Goal: Information Seeking & Learning: Learn about a topic

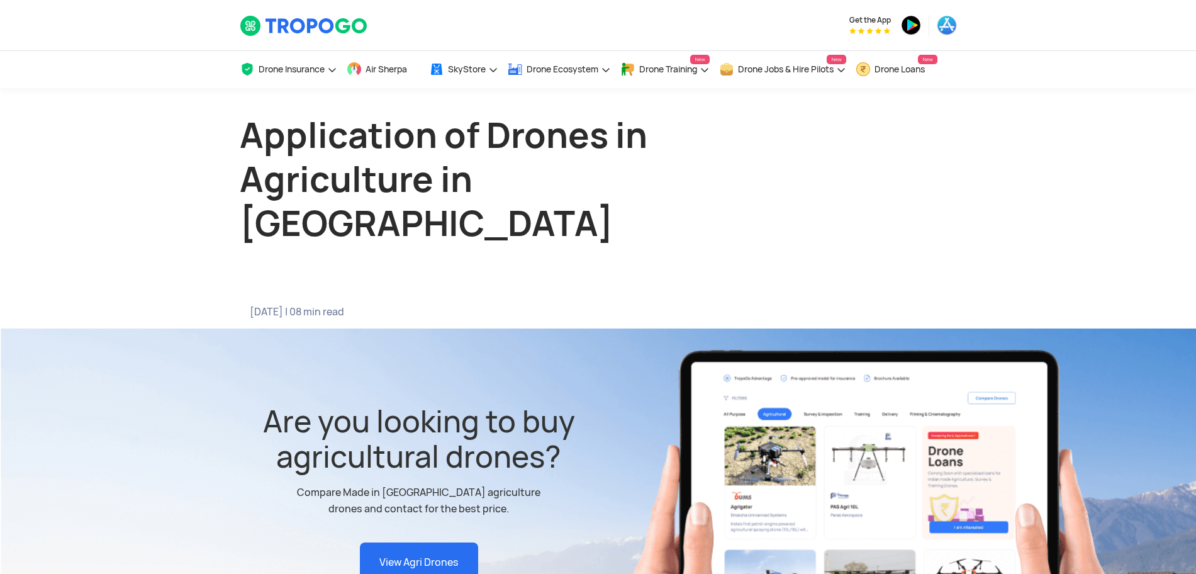
click at [418, 306] on div "[DATE] | 08 min read" at bounding box center [414, 317] width 368 height 23
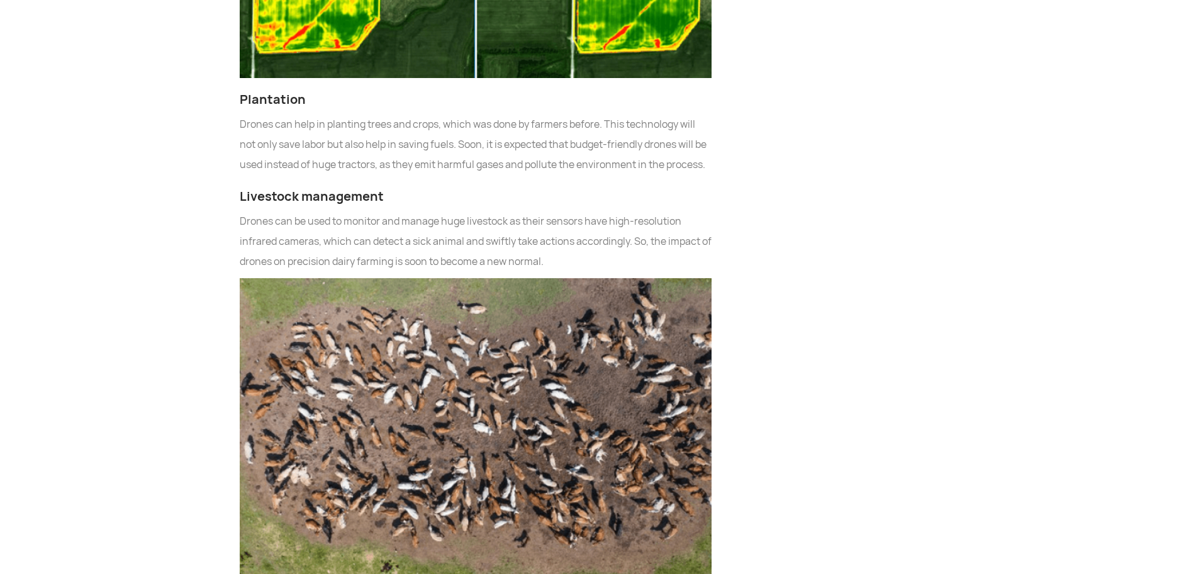
scroll to position [3135, 0]
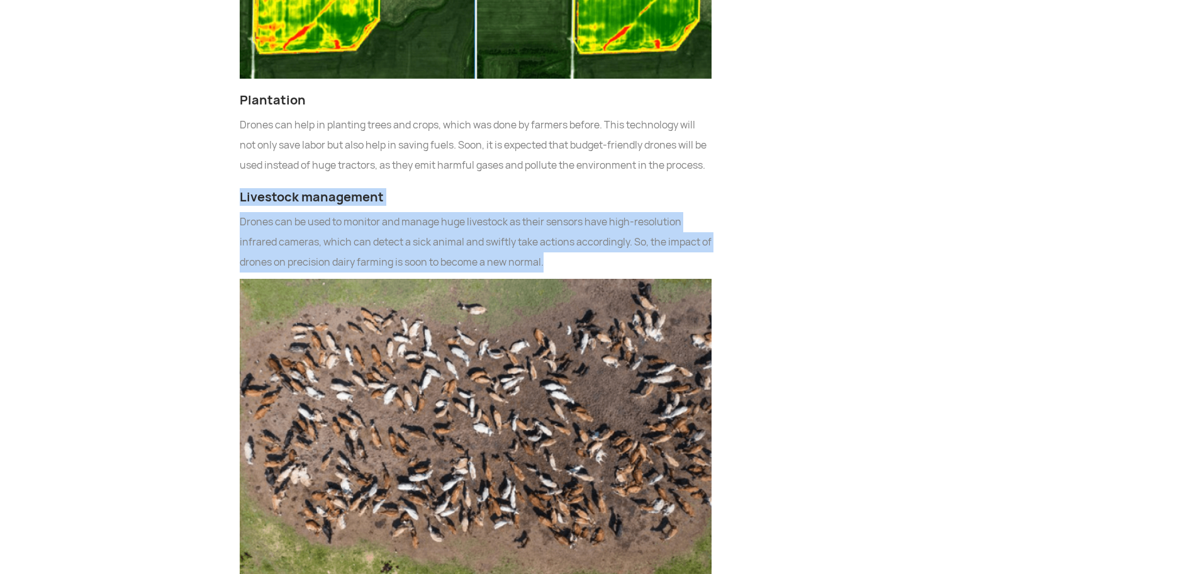
drag, startPoint x: 237, startPoint y: 109, endPoint x: 574, endPoint y: 176, distance: 343.0
click at [574, 176] on div "India is primarily an agrarian economy. Agriculture remains the chief source of…" at bounding box center [475, 464] width 491 height 5712
copy div "Livestock management Drones can be used to monitor and manage huge livestock as…"
click at [515, 301] on img at bounding box center [476, 428] width 472 height 298
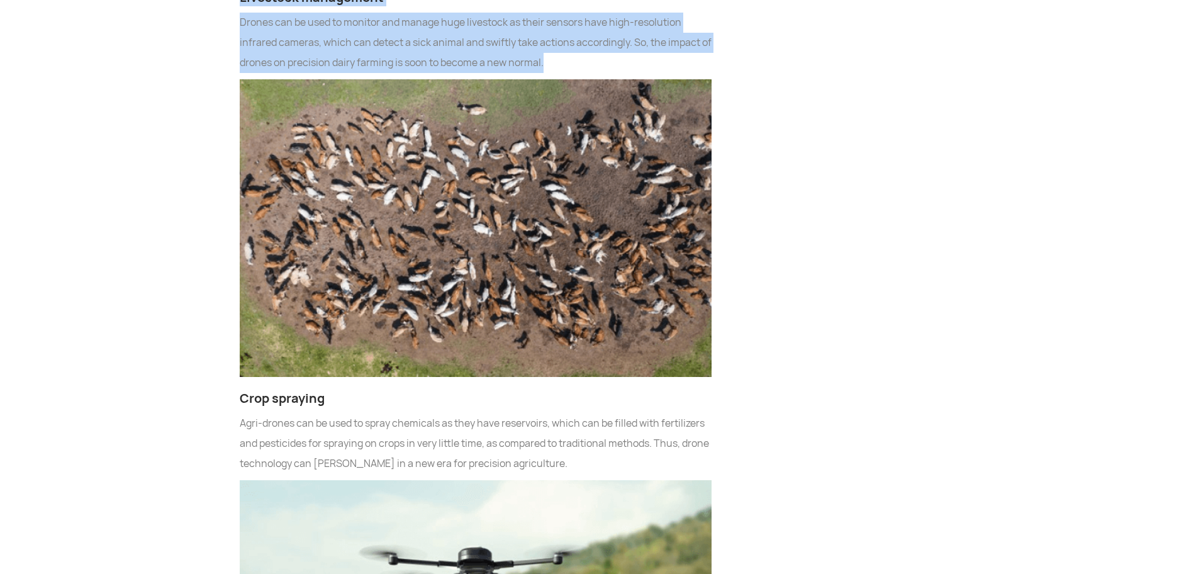
scroll to position [3359, 0]
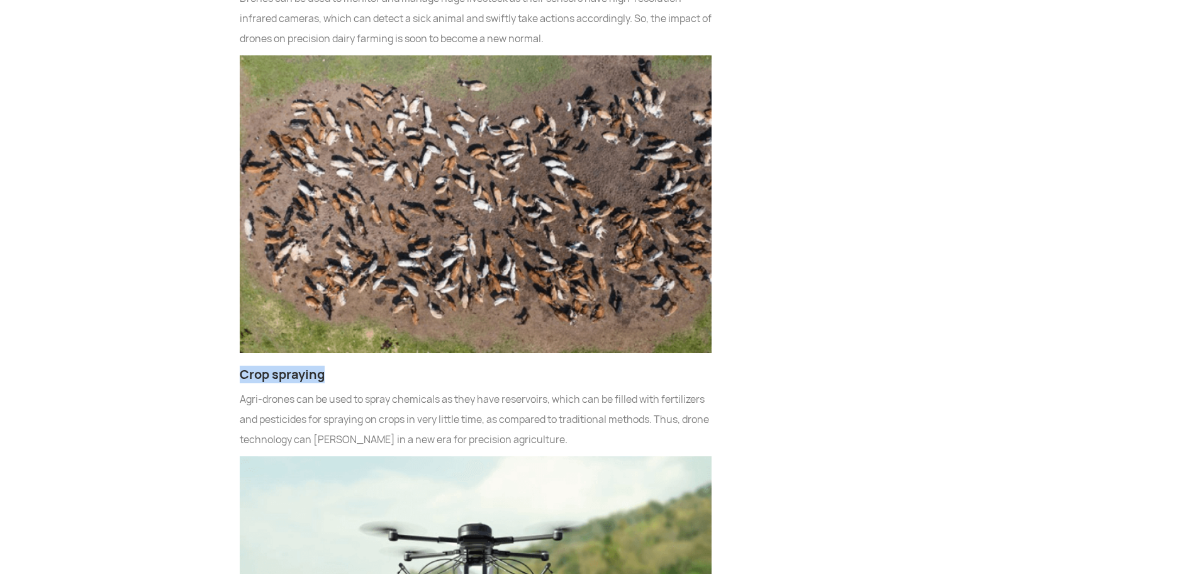
drag, startPoint x: 325, startPoint y: 286, endPoint x: 240, endPoint y: 290, distance: 85.0
click at [240, 365] on h3 "Crop spraying" at bounding box center [476, 374] width 472 height 18
copy h3 "Crop spraying"
click at [508, 389] on p "Agri-drones can be used to spray chemicals as they have reservoirs, which can b…" at bounding box center [476, 419] width 472 height 60
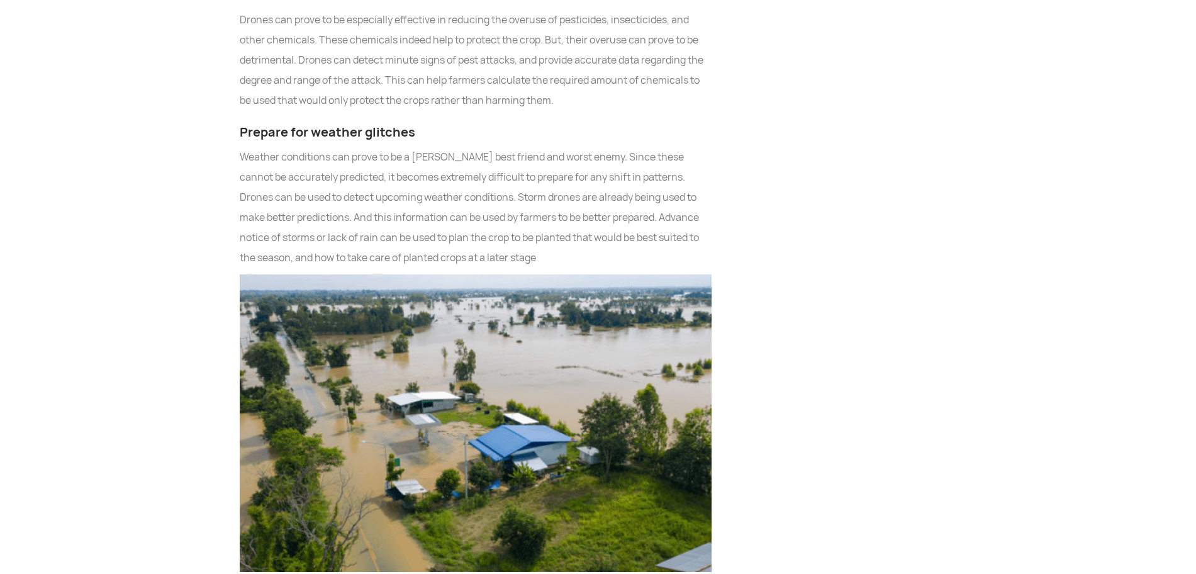
scroll to position [4258, 0]
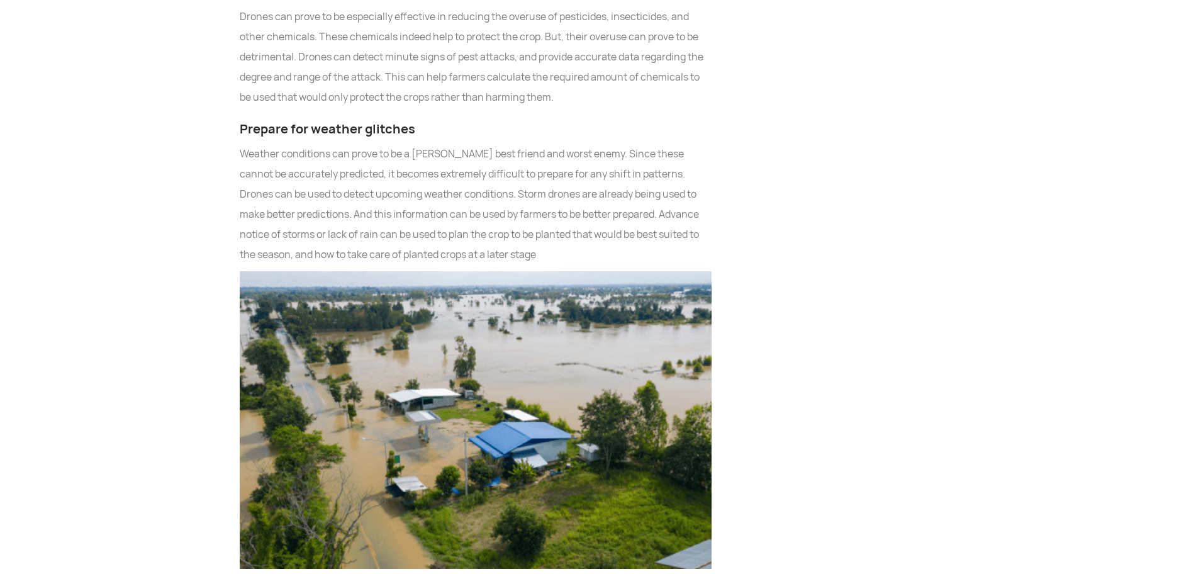
click at [413, 120] on h3 "Prepare for weather glitches" at bounding box center [476, 129] width 472 height 18
drag, startPoint x: 412, startPoint y: 45, endPoint x: 245, endPoint y: 45, distance: 167.3
click at [245, 120] on h3 "Prepare for weather glitches" at bounding box center [476, 129] width 472 height 18
copy h3 "Prepare for weather glitches"
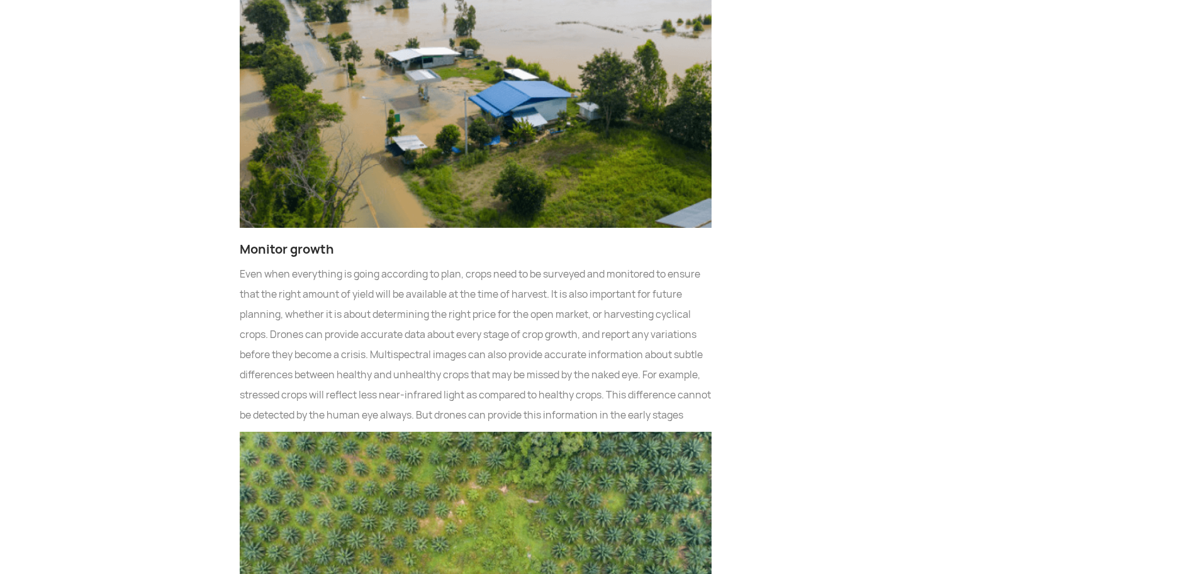
scroll to position [4620, 0]
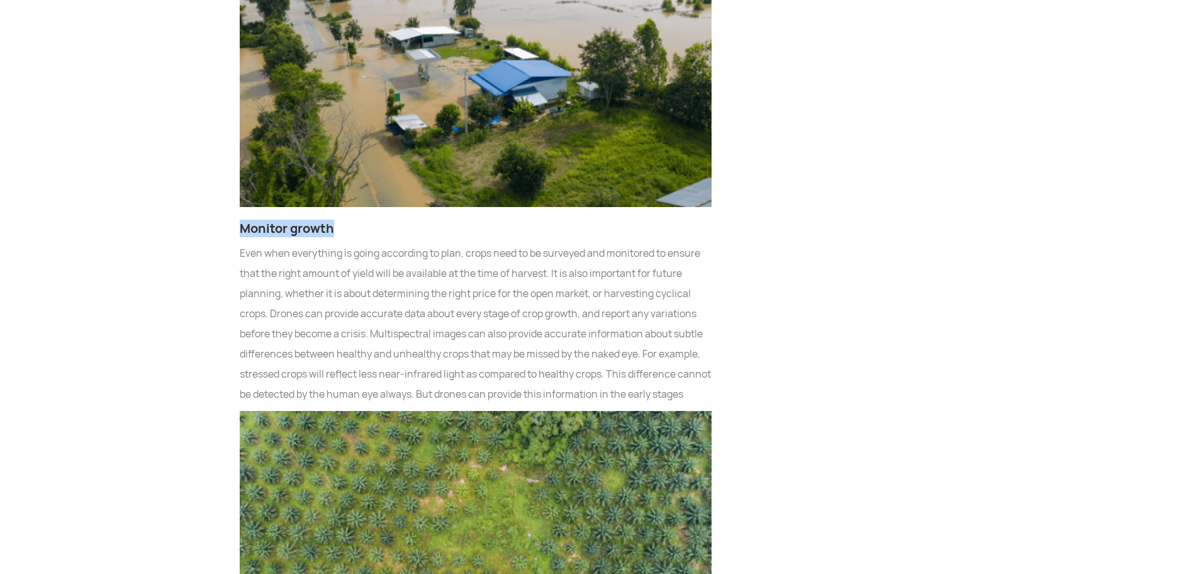
drag, startPoint x: 334, startPoint y: 143, endPoint x: 240, endPoint y: 148, distance: 94.5
click at [240, 220] on h3 "Monitor growth" at bounding box center [476, 229] width 472 height 18
copy h3 "Monitor growth"
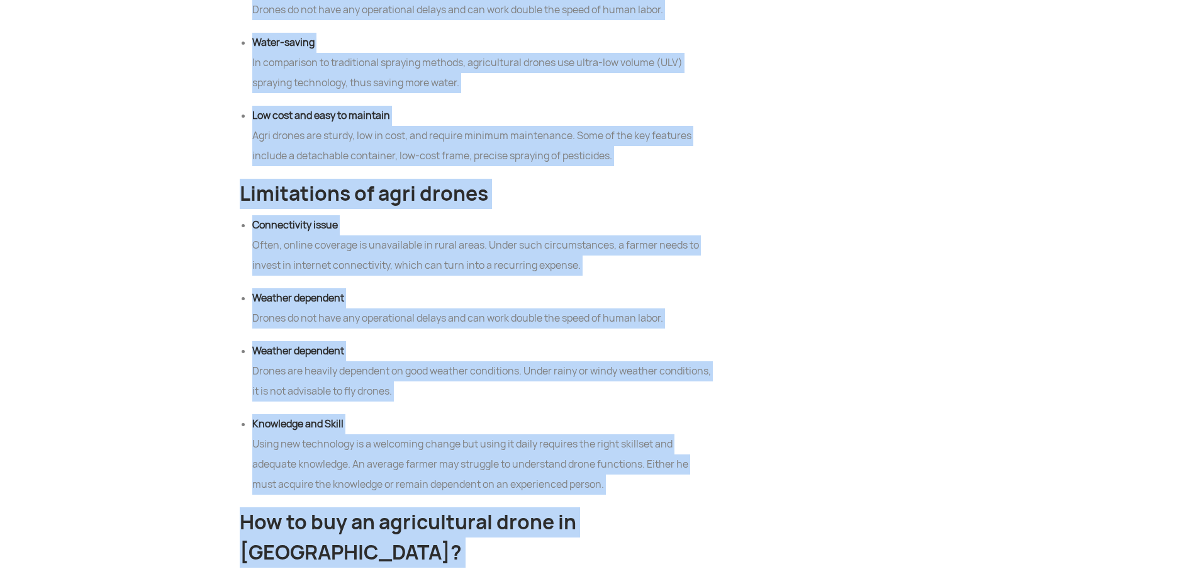
scroll to position [5489, 0]
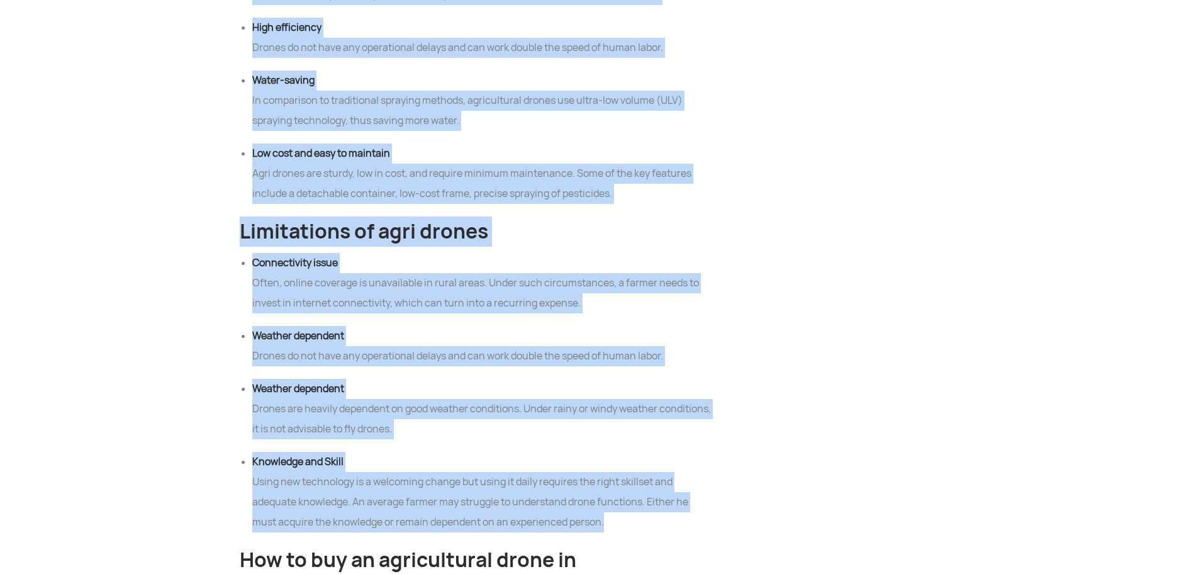
drag, startPoint x: 238, startPoint y: 157, endPoint x: 613, endPoint y: 473, distance: 489.7
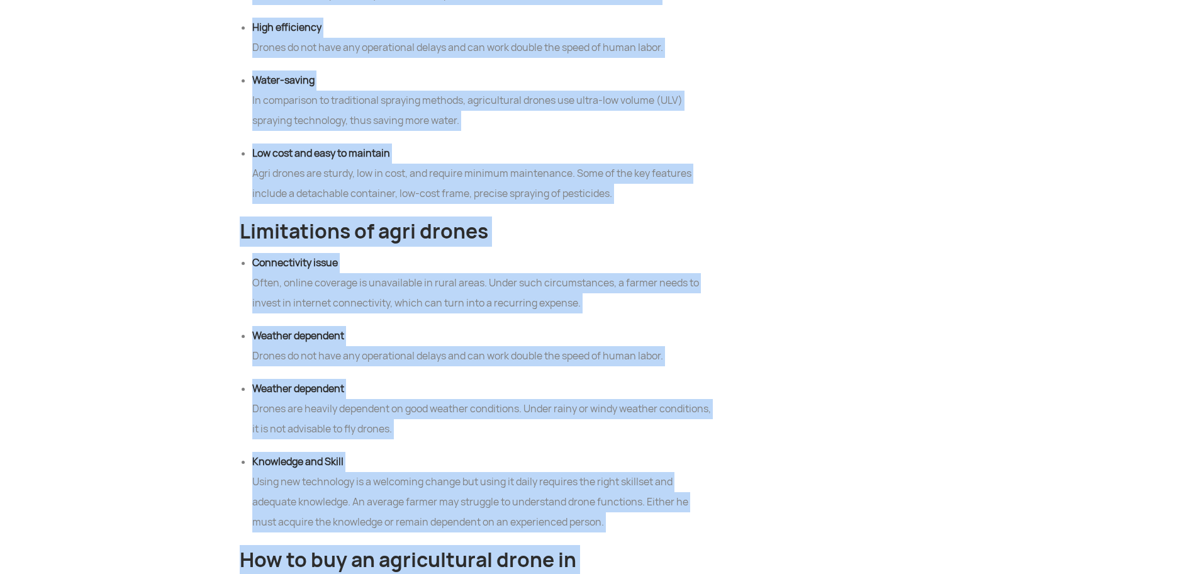
copy div "Benefits of agri-drones Security The drones are operated by trained drone pilot…"
